Goal: Task Accomplishment & Management: Manage account settings

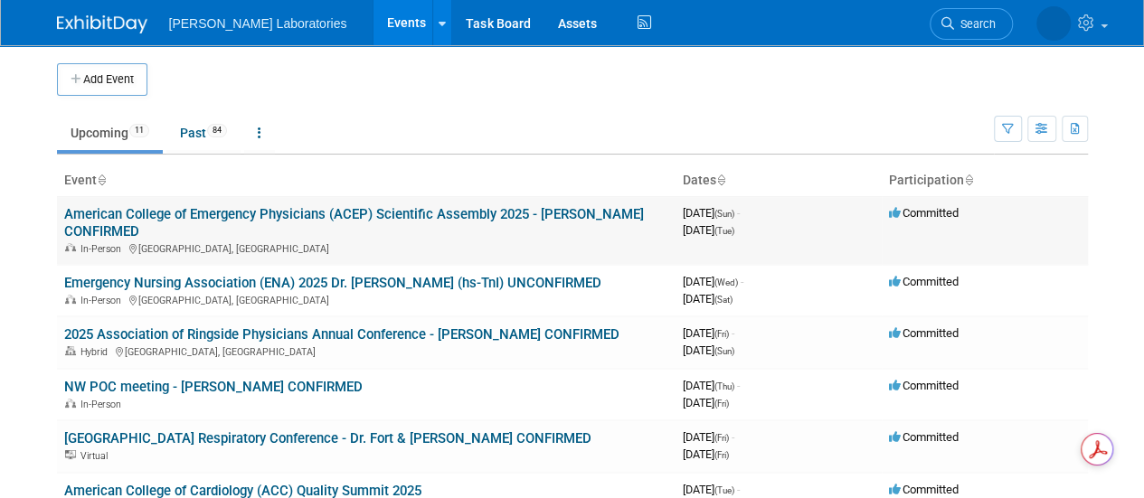
click at [260, 207] on link "American College of Emergency Physicians (ACEP) Scientific Assembly 2025 - [PER…" at bounding box center [353, 222] width 579 height 33
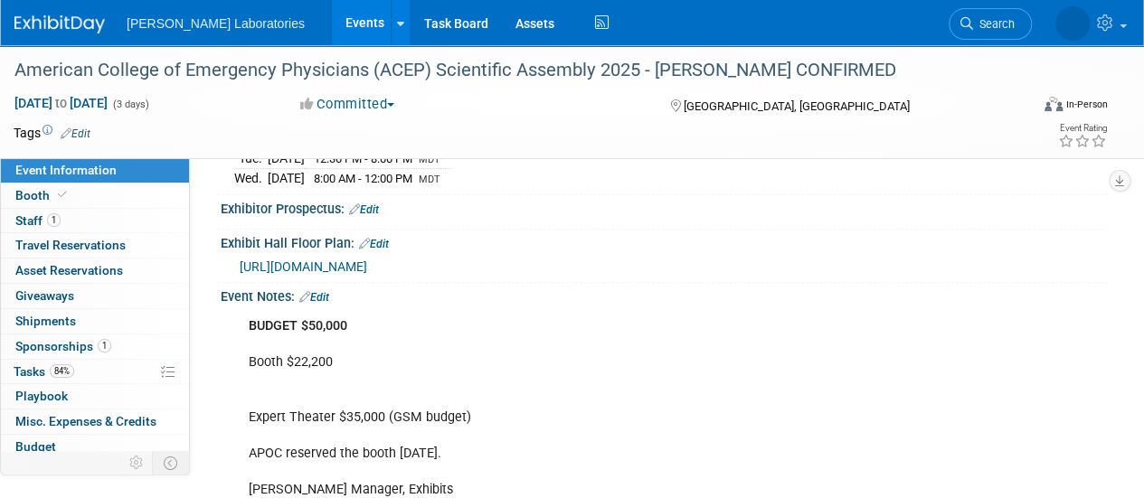
scroll to position [443, 0]
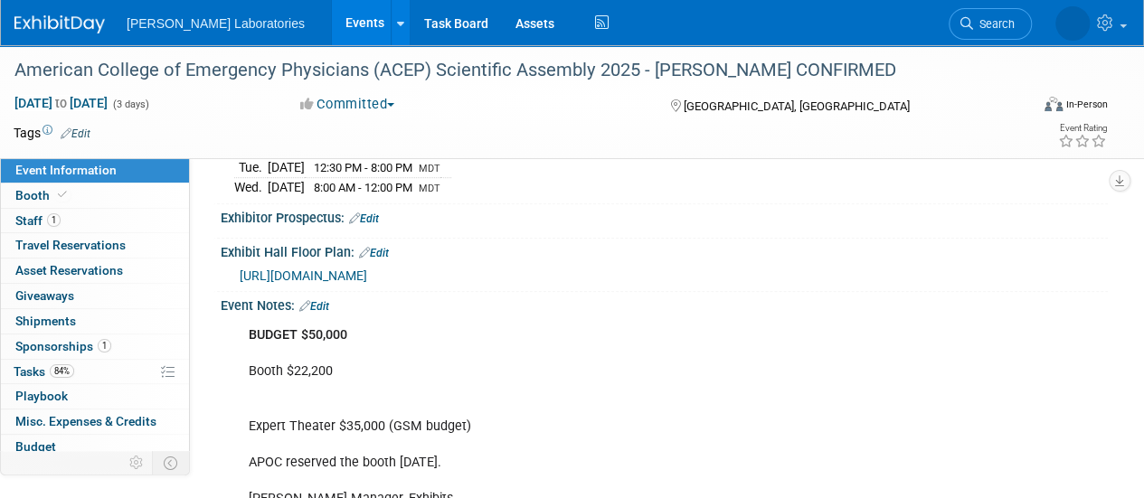
click at [325, 300] on link "Edit" at bounding box center [314, 306] width 30 height 13
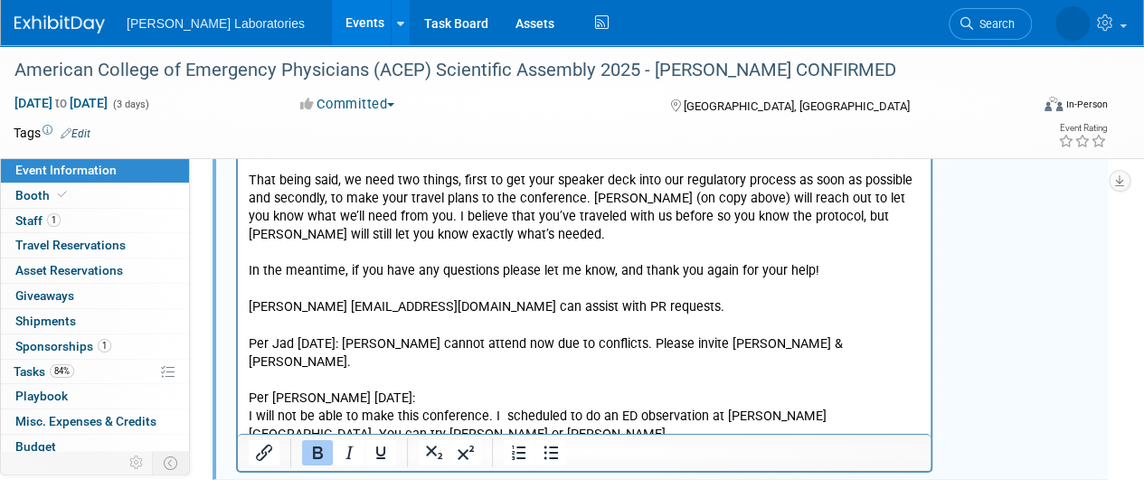
scroll to position [2894, 0]
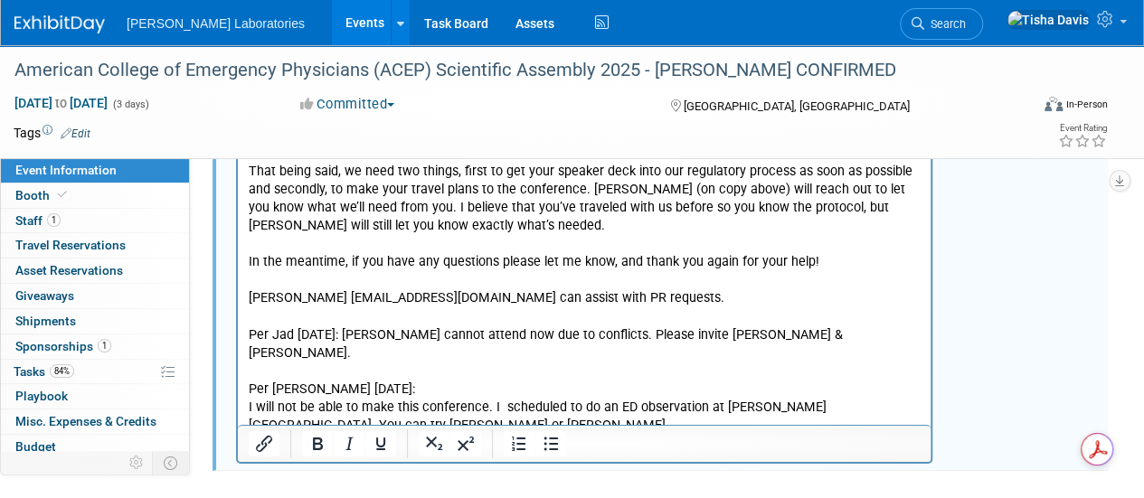
click at [588, 367] on p "I asked Karen if Bob can attend 8/5/25. Bob is unable to attend ACEP. Per Jeff …" at bounding box center [585, 117] width 672 height 636
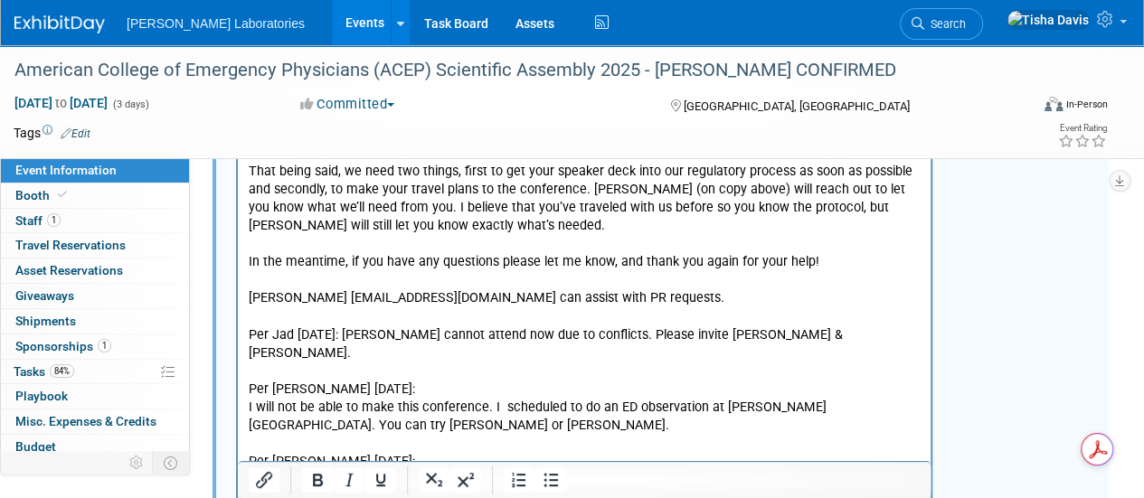
click at [653, 471] on p "I just got confirmation that the ED observation that I have for AZ will be on M…" at bounding box center [585, 489] width 672 height 36
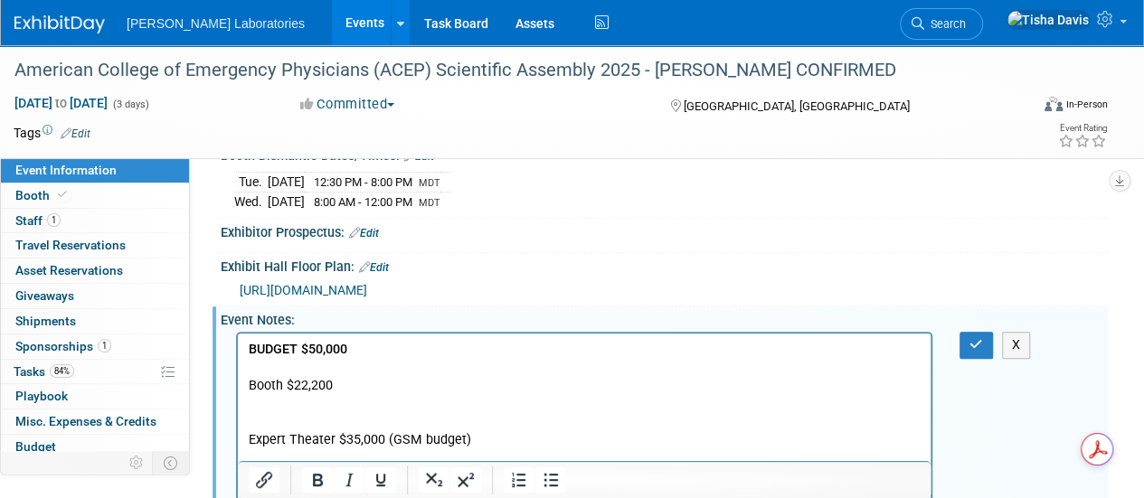
scroll to position [423, 0]
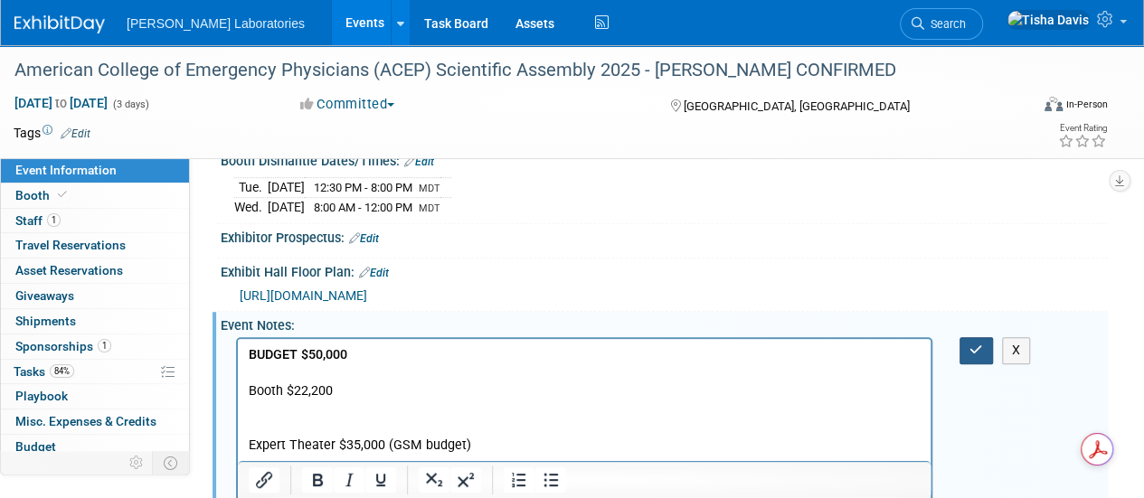
click at [975, 344] on icon "button" at bounding box center [976, 350] width 14 height 13
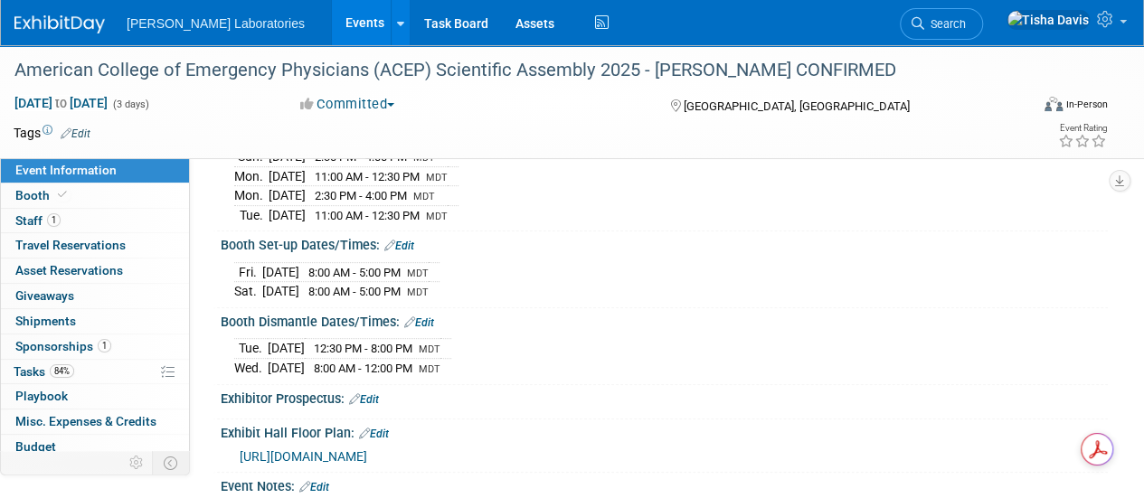
scroll to position [0, 0]
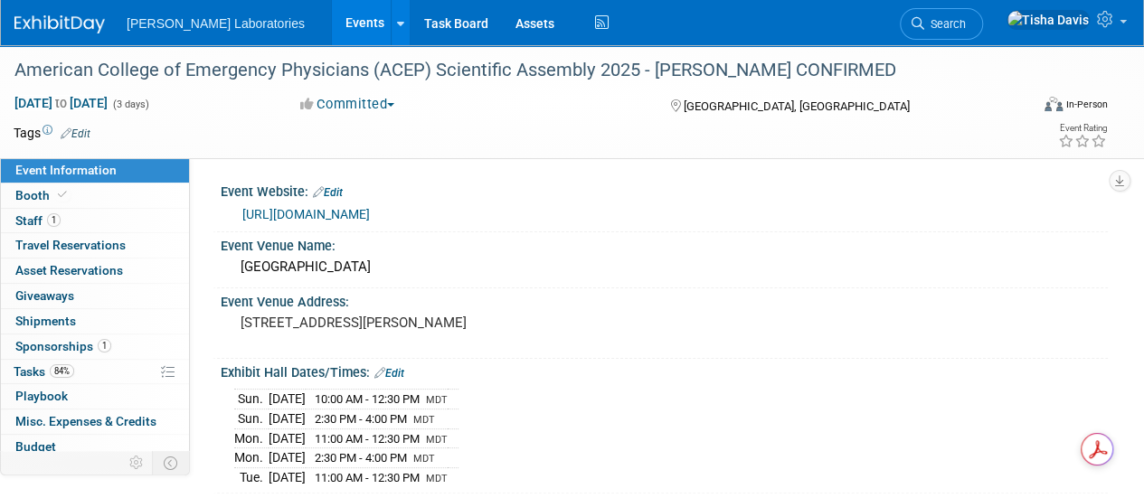
click at [354, 211] on link "https://www.acep.org/sa" at bounding box center [305, 214] width 127 height 14
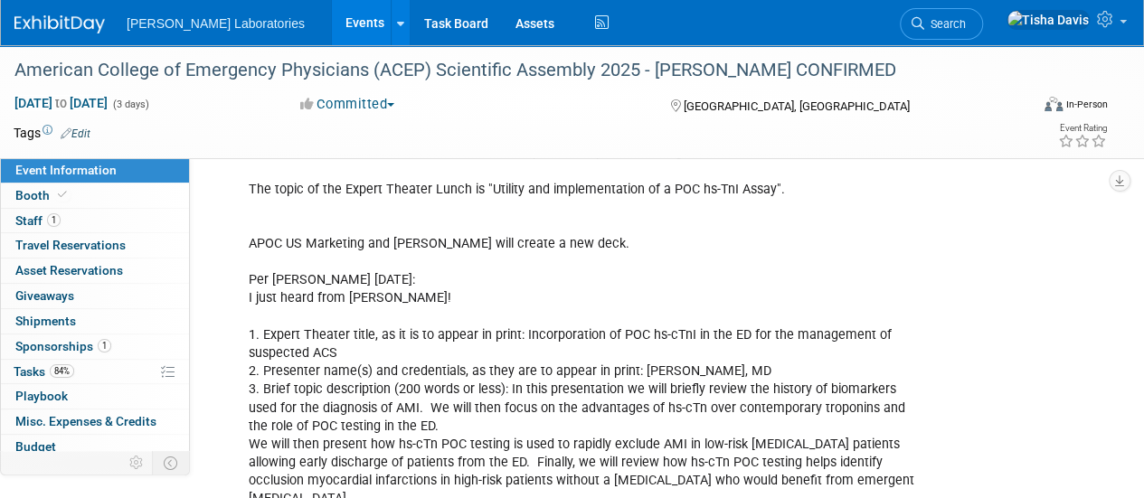
scroll to position [1370, 0]
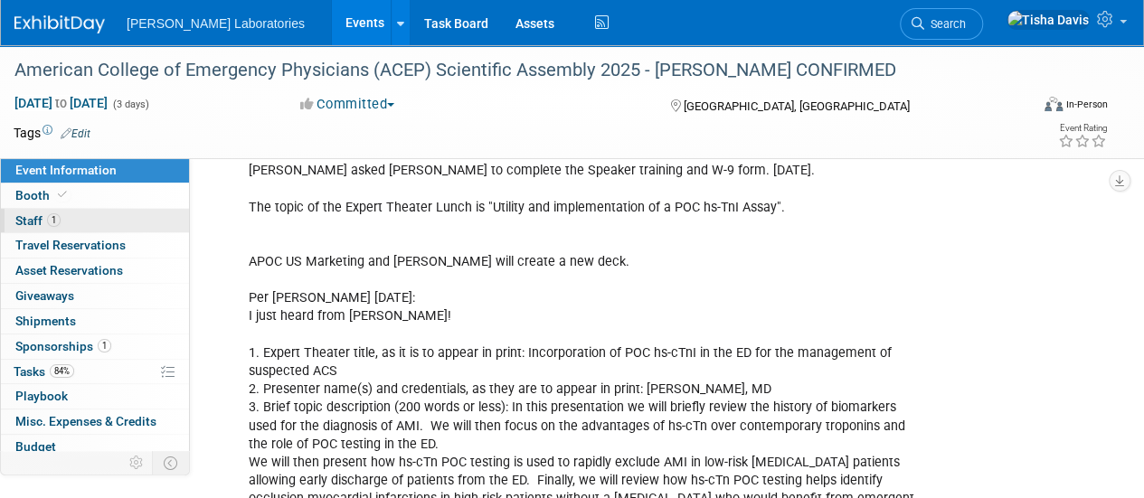
click at [36, 214] on span "Staff 1" at bounding box center [37, 220] width 45 height 14
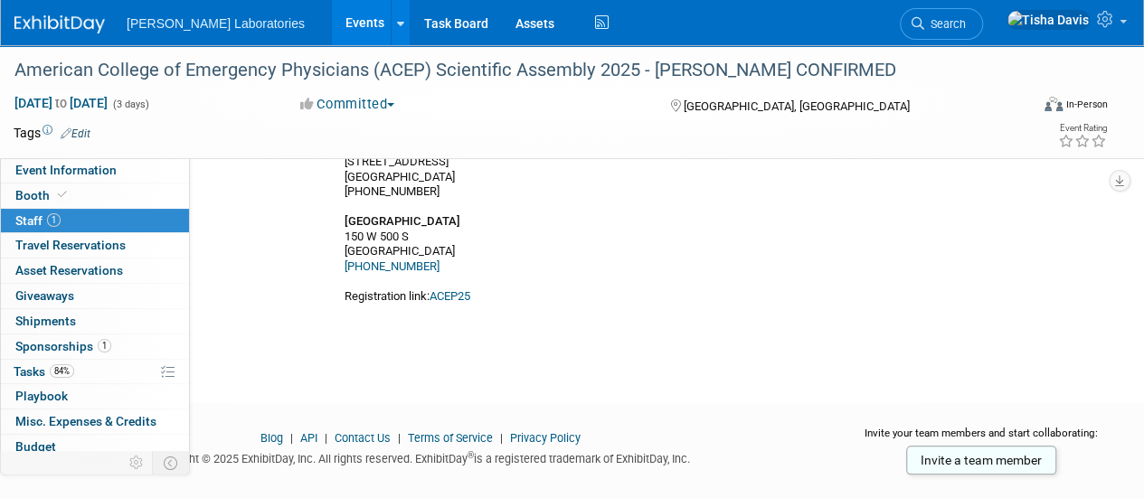
scroll to position [786, 0]
